Goal: Information Seeking & Learning: Learn about a topic

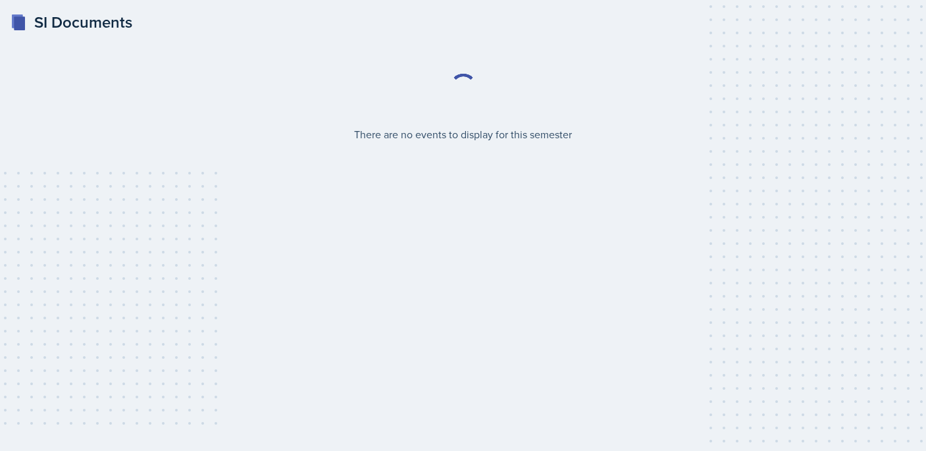
select select "2bed604d-1099-4043-b1bc-2365e8740244"
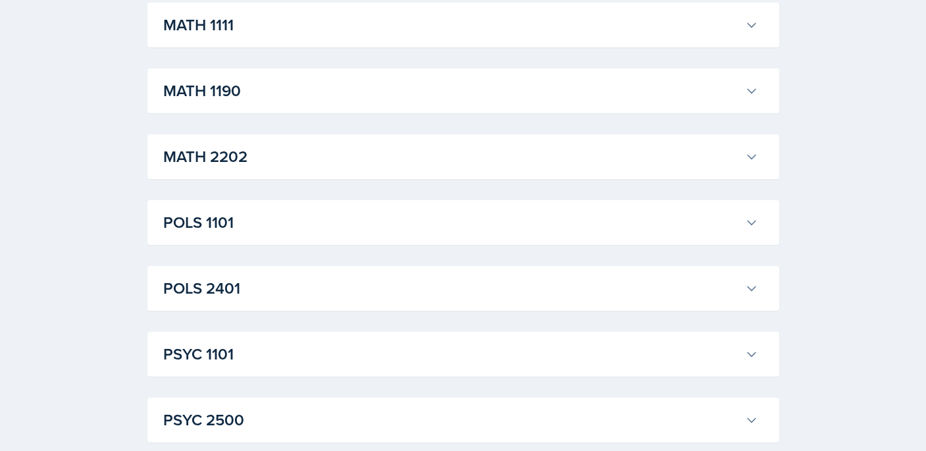
scroll to position [933, 0]
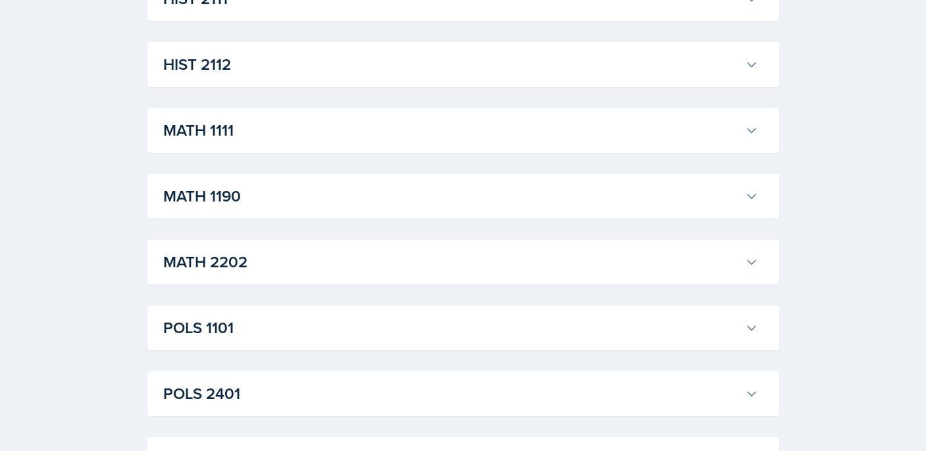
click at [406, 126] on h3 "MATH 1111" at bounding box center [451, 131] width 577 height 24
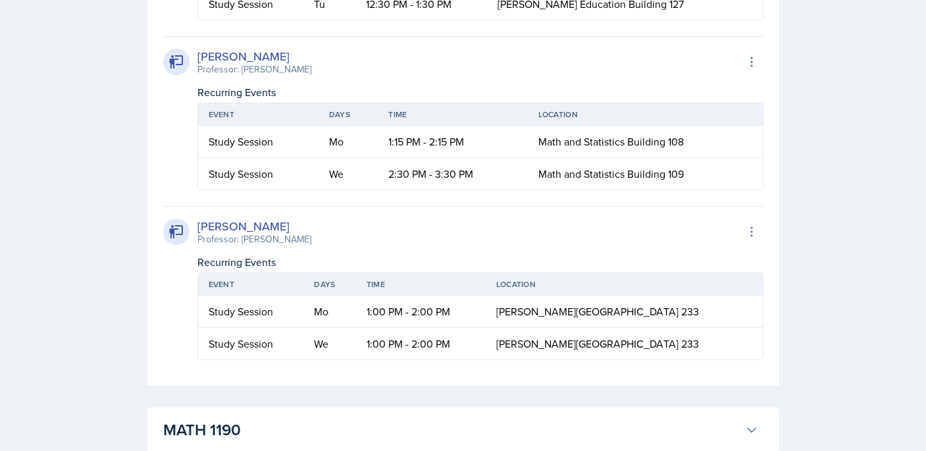
scroll to position [1699, 0]
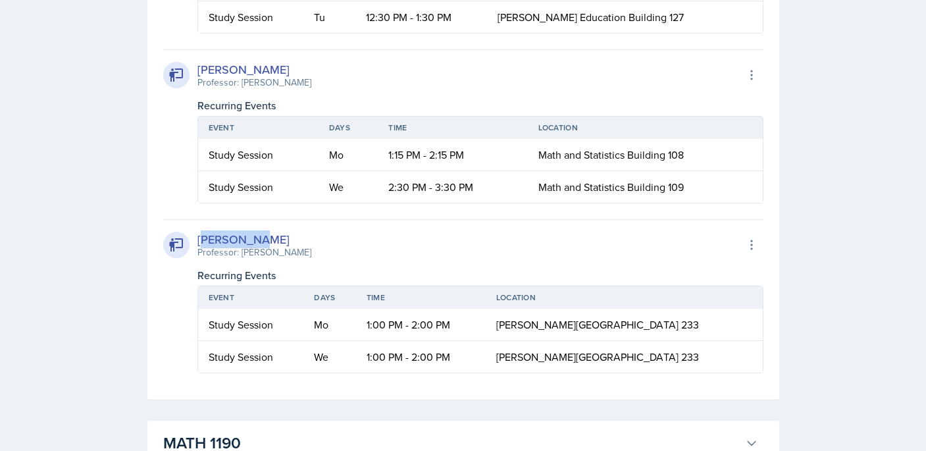
drag, startPoint x: 271, startPoint y: 239, endPoint x: 203, endPoint y: 237, distance: 67.8
click at [203, 237] on div "[PERSON_NAME]" at bounding box center [255, 239] width 114 height 18
click at [337, 244] on div "[PERSON_NAME] Professor: [PERSON_NAME] Export to Google Calendar" at bounding box center [463, 244] width 600 height 29
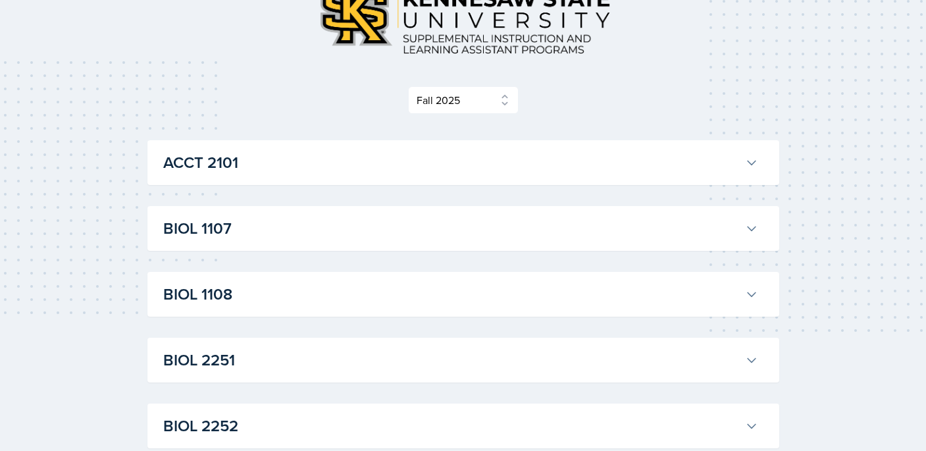
scroll to position [0, 0]
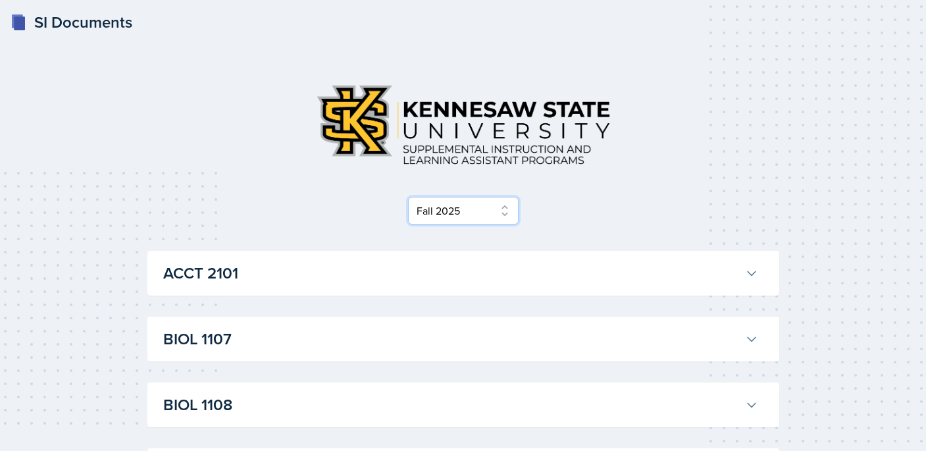
click at [490, 212] on select "Select Semester Fall 2025 Summer 2025 Spring 2025 Fall 2024 Summer 2024 Spring …" at bounding box center [463, 211] width 111 height 28
click at [571, 180] on div "Select Semester Fall 2025 Summer 2025 Spring 2025 Fall 2024 Summer 2024 Spring …" at bounding box center [463, 149] width 632 height 151
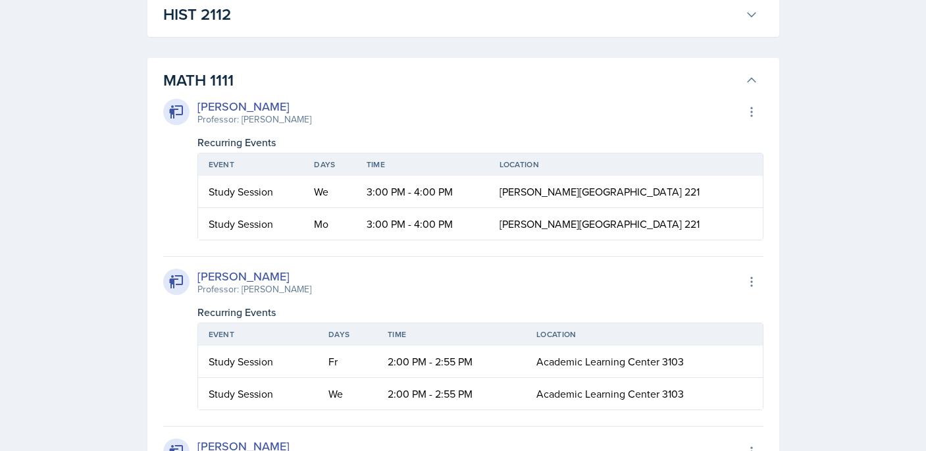
scroll to position [890, 0]
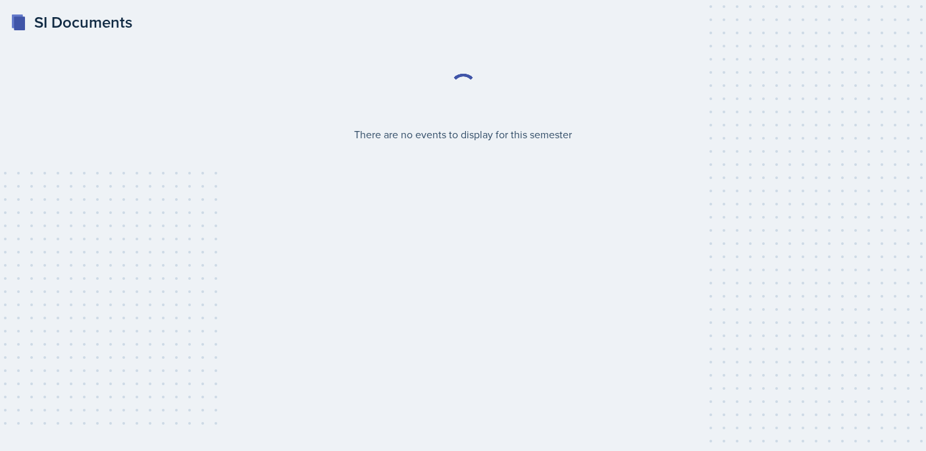
select select "2bed604d-1099-4043-b1bc-2365e8740244"
